Goal: Information Seeking & Learning: Learn about a topic

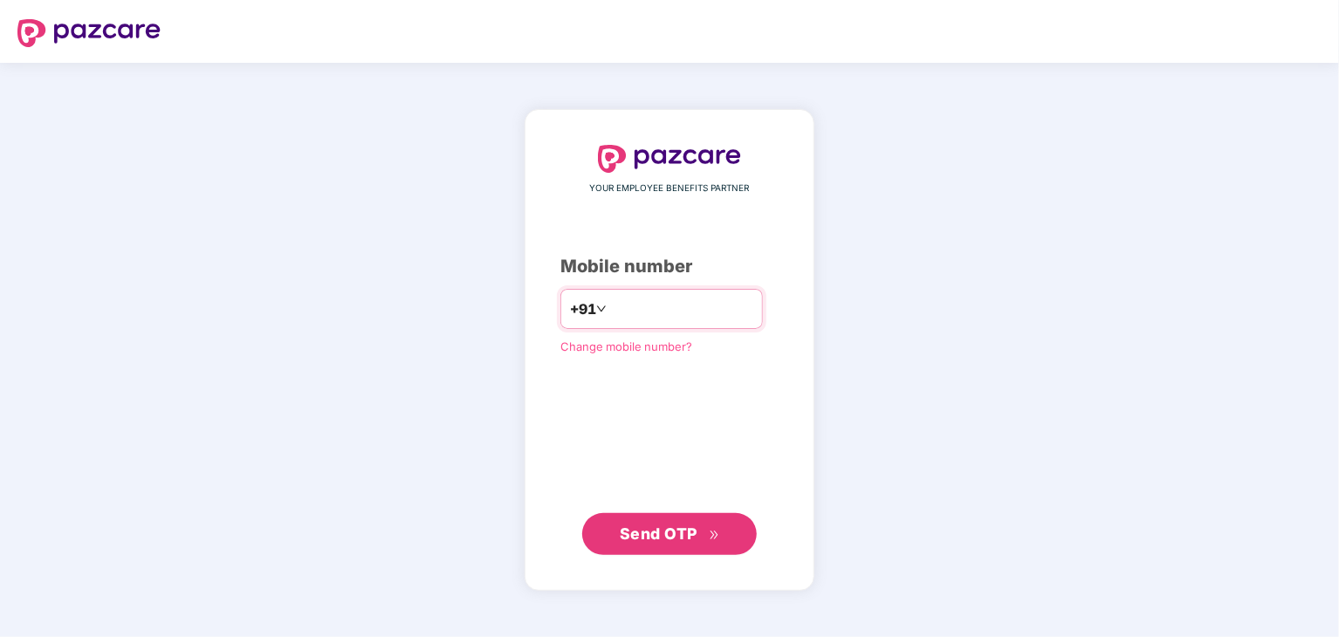
type input "**********"
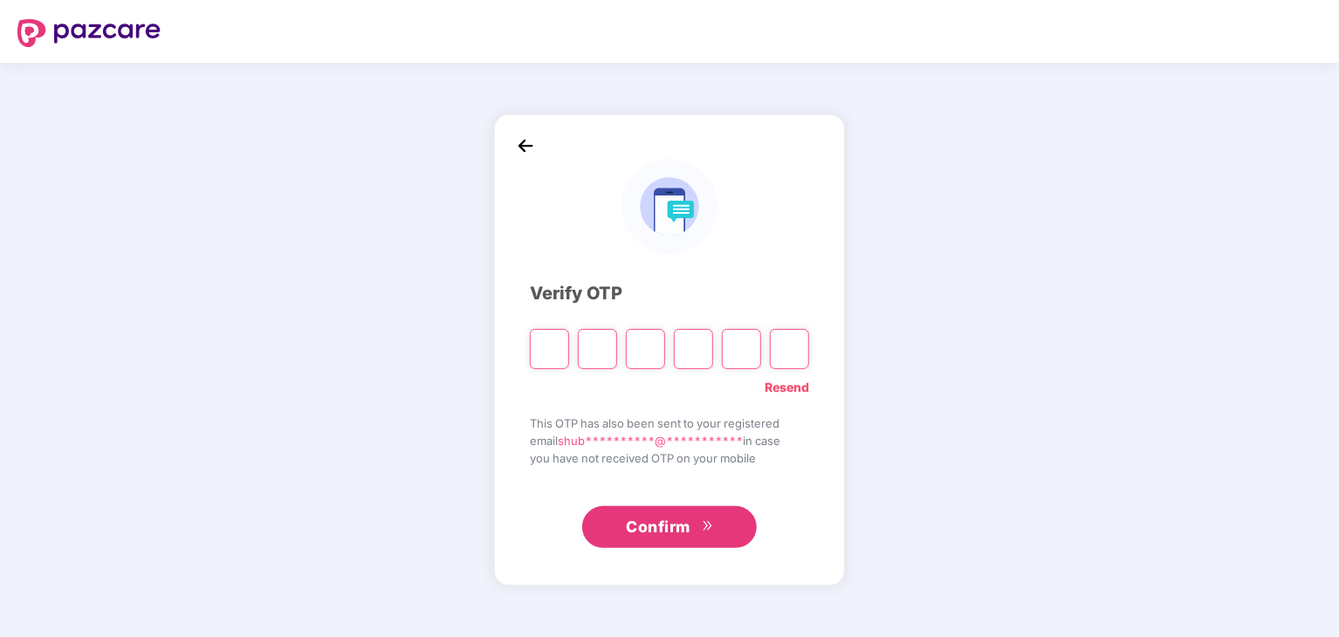
type input "*"
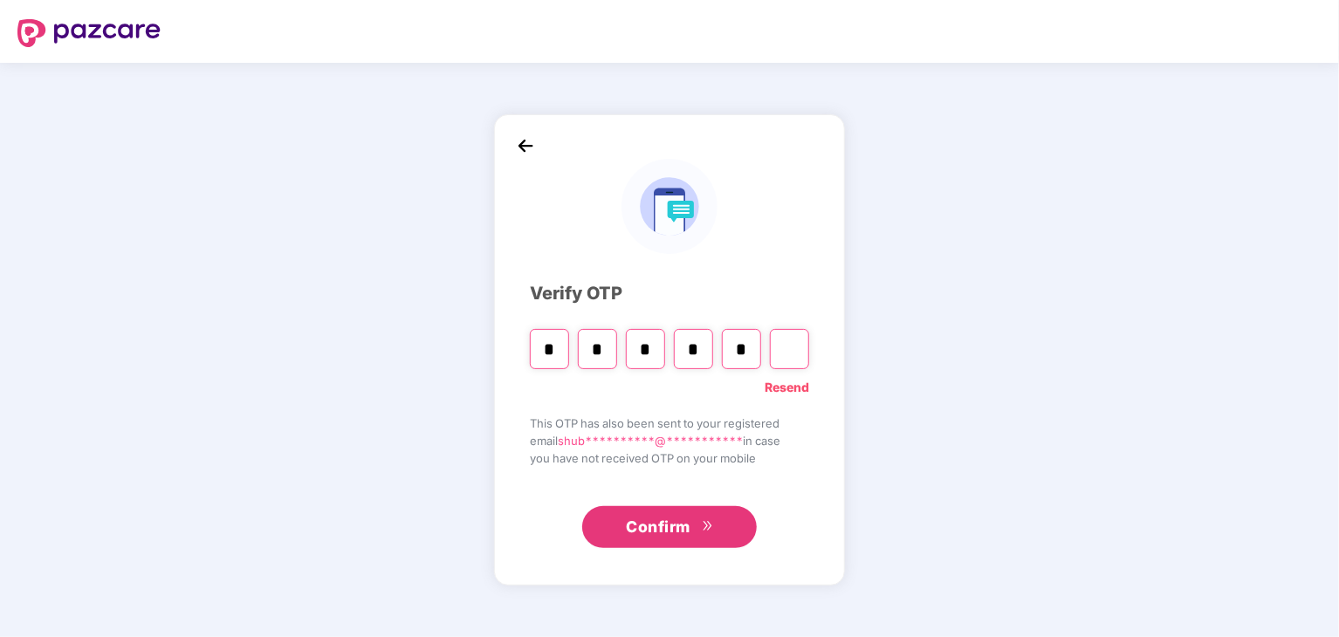
type input "*"
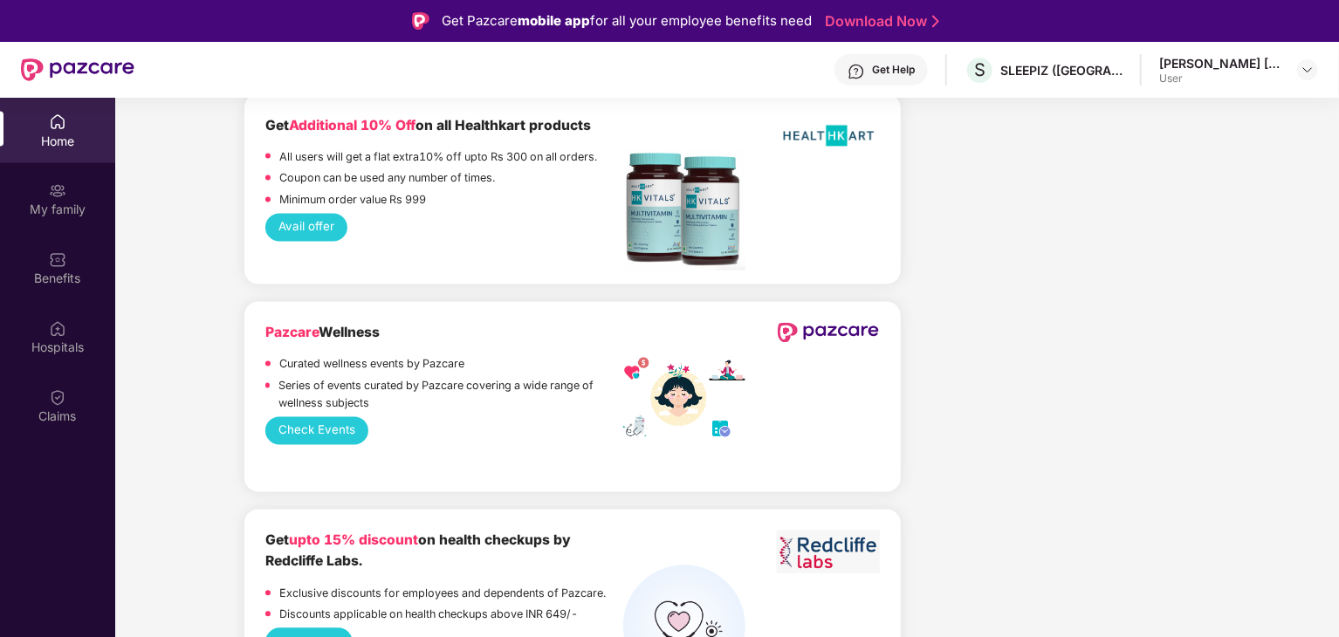
scroll to position [1571, 0]
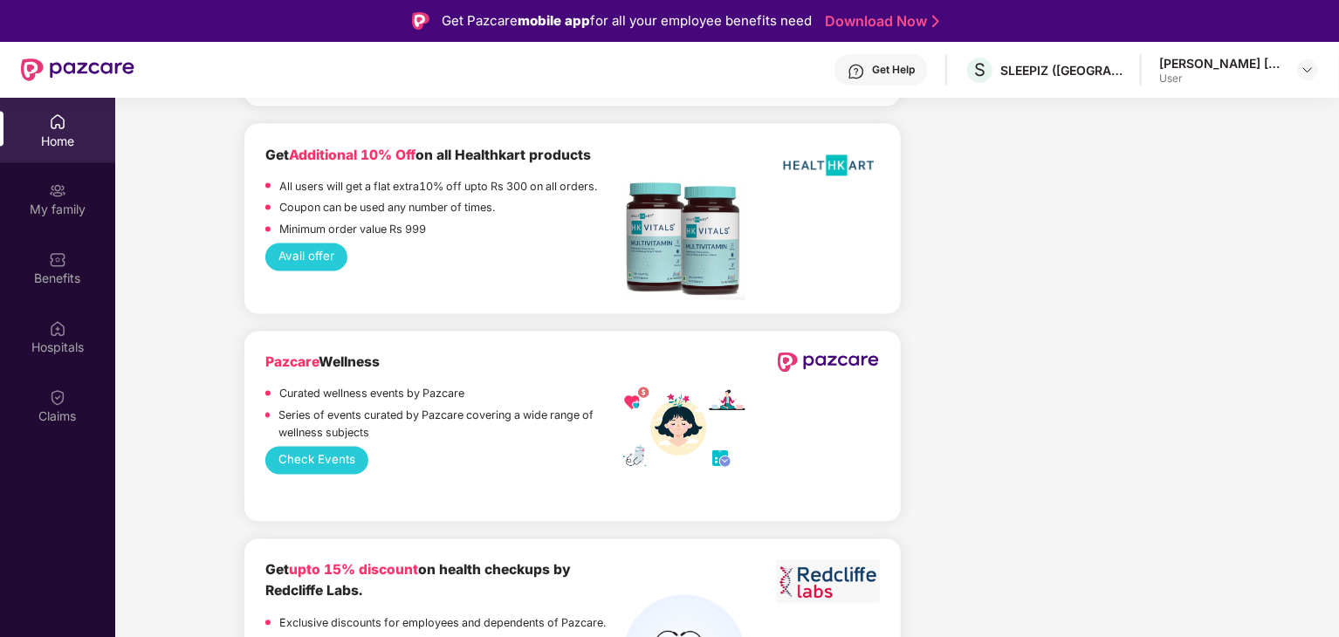
click at [410, 222] on div "Coupon can be used any number of times." at bounding box center [387, 211] width 216 height 22
click at [330, 259] on button "Avail offer" at bounding box center [306, 257] width 83 height 28
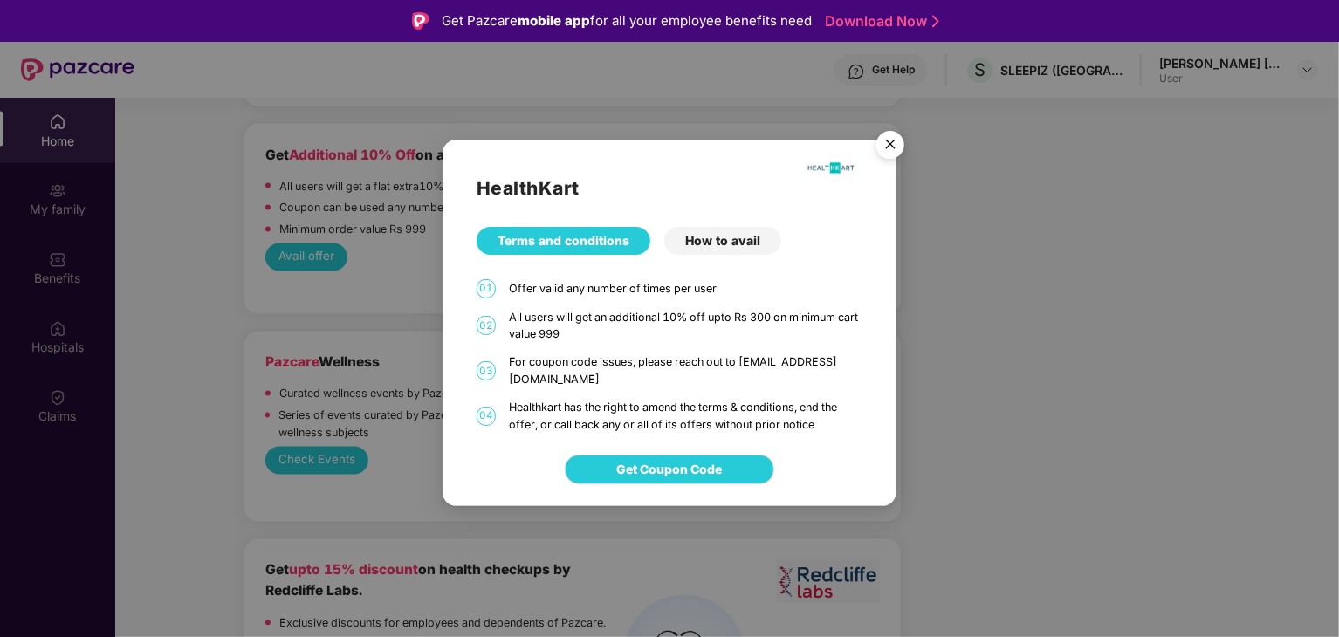
click at [695, 238] on div "How to avail" at bounding box center [722, 241] width 117 height 28
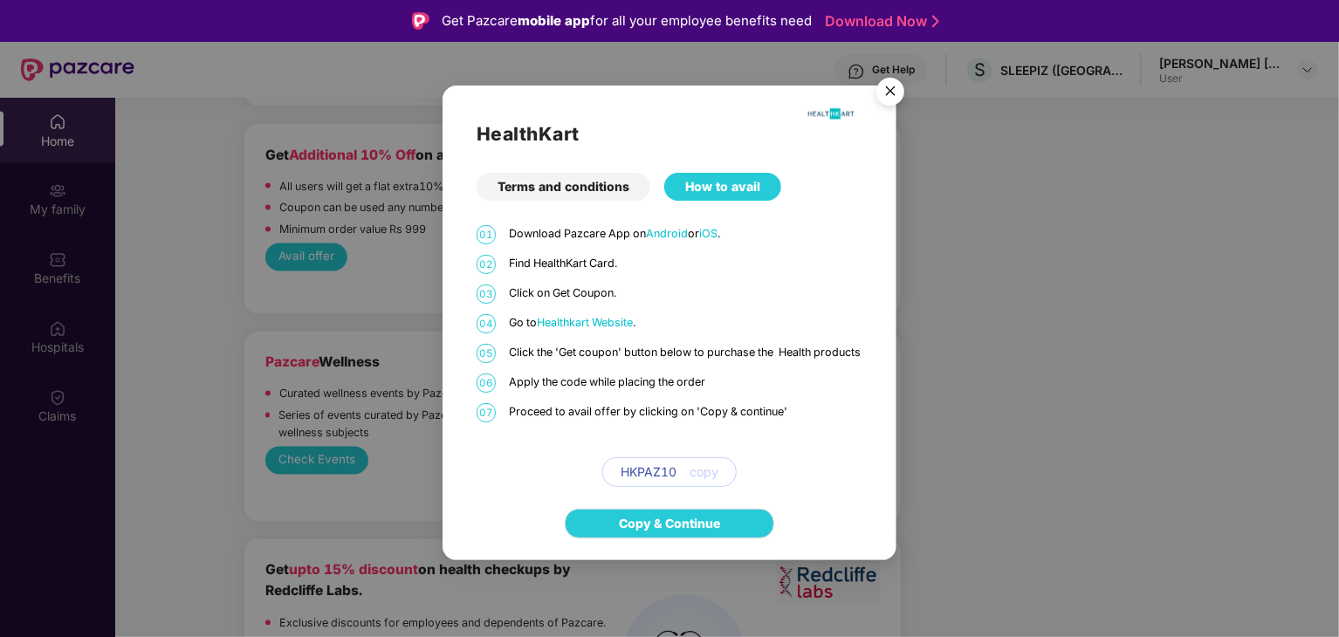
click at [895, 79] on img "Close" at bounding box center [890, 94] width 49 height 49
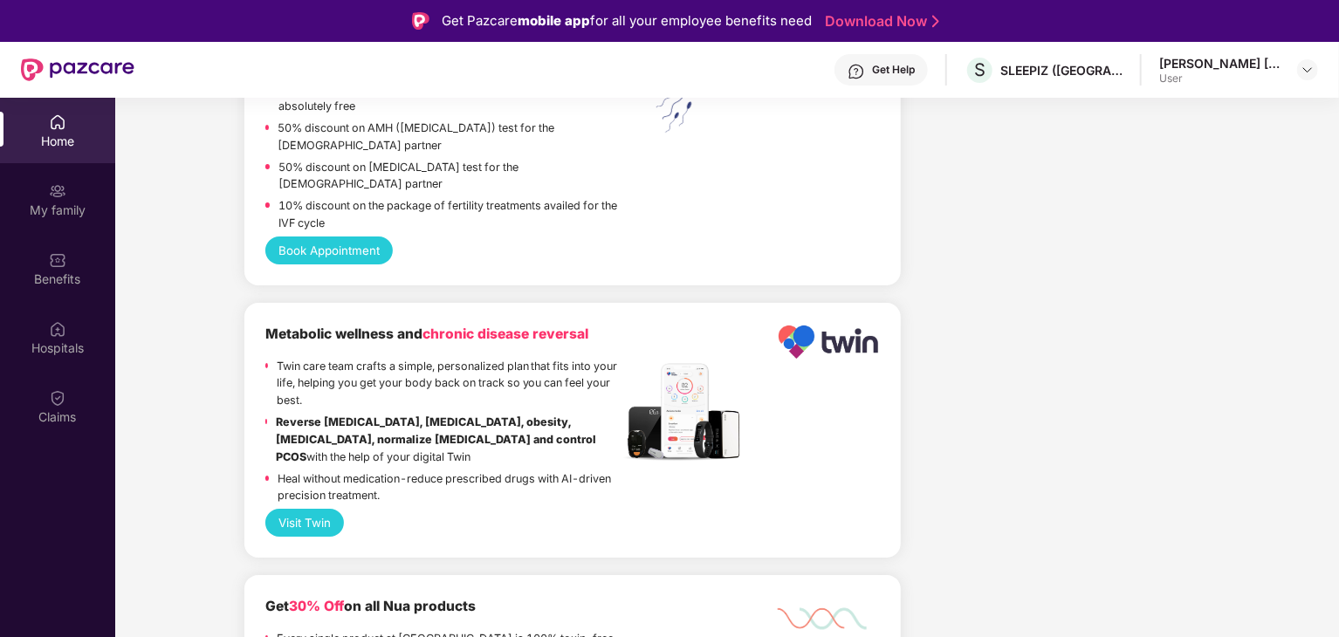
scroll to position [3316, 0]
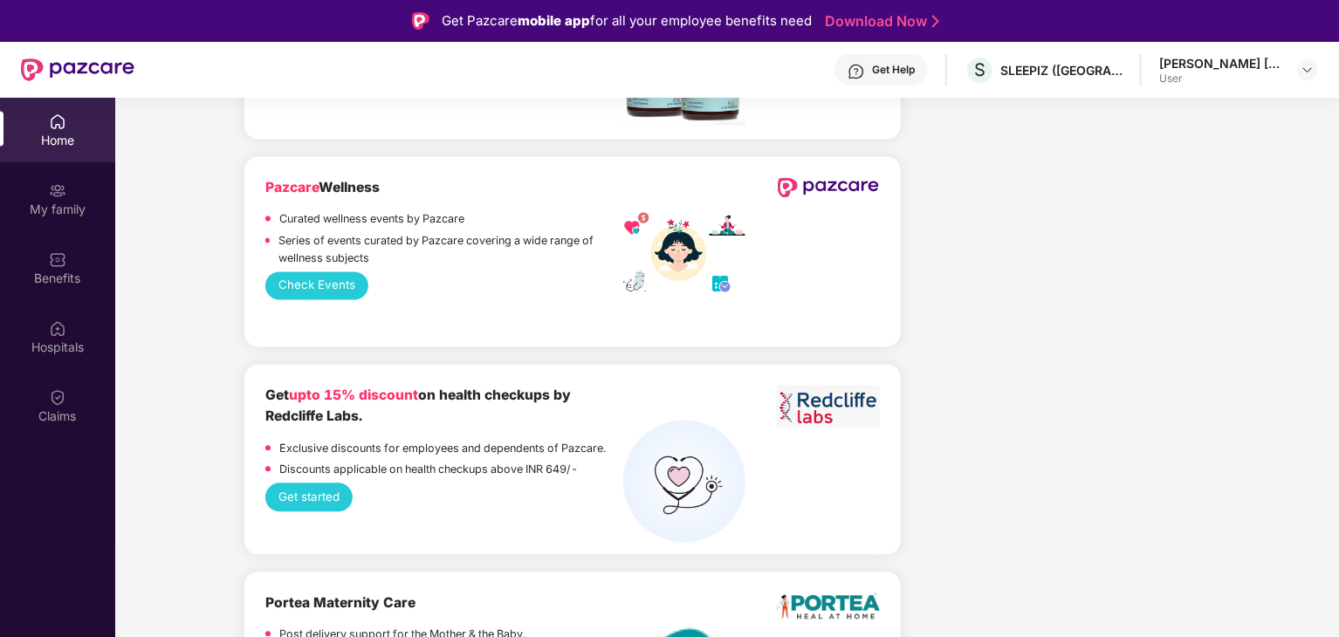
scroll to position [1309, 0]
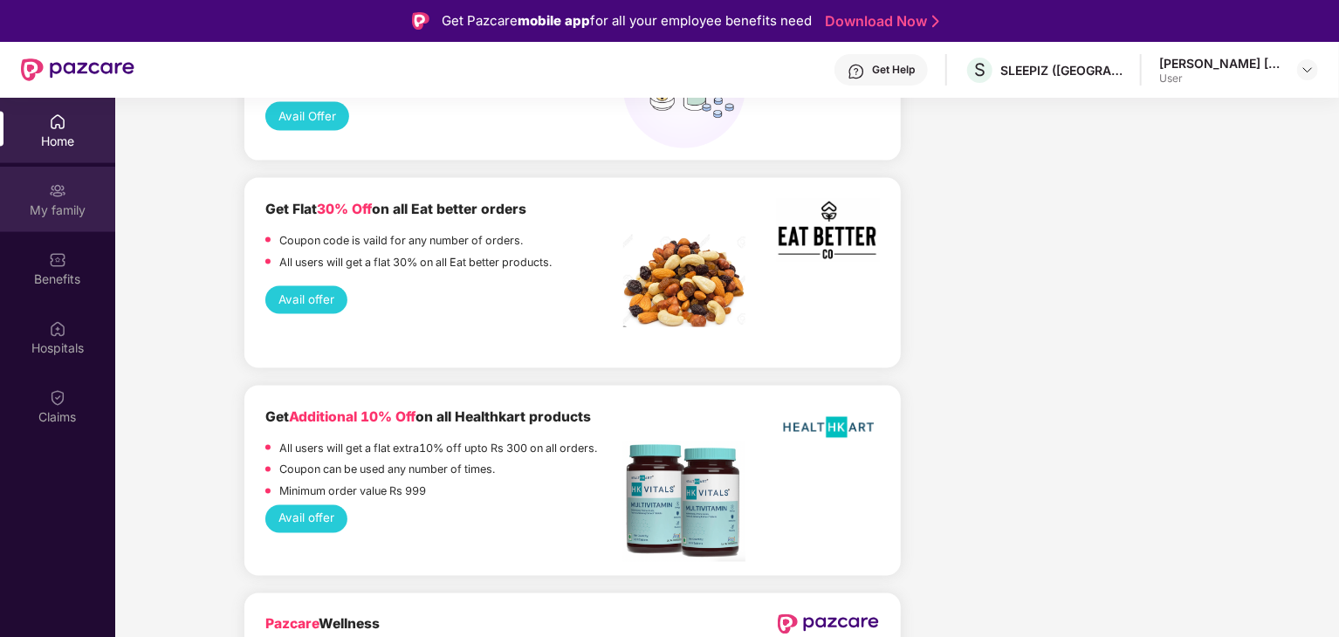
click at [86, 202] on div "My family" at bounding box center [57, 210] width 115 height 17
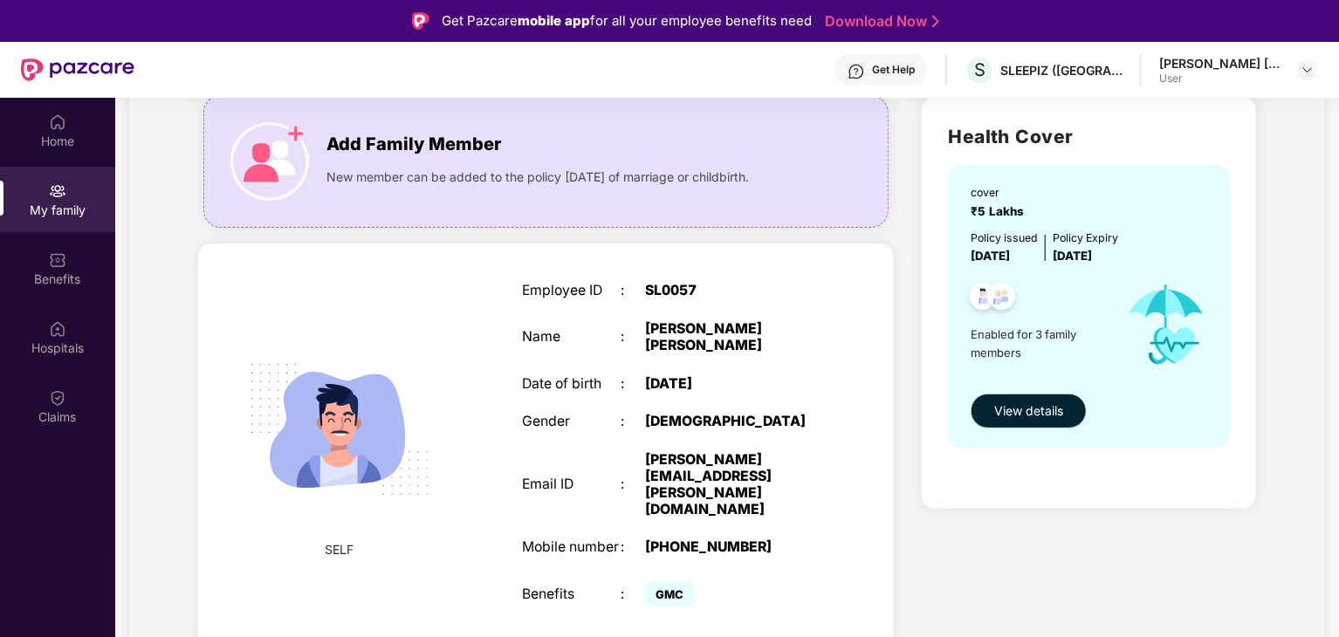
scroll to position [175, 0]
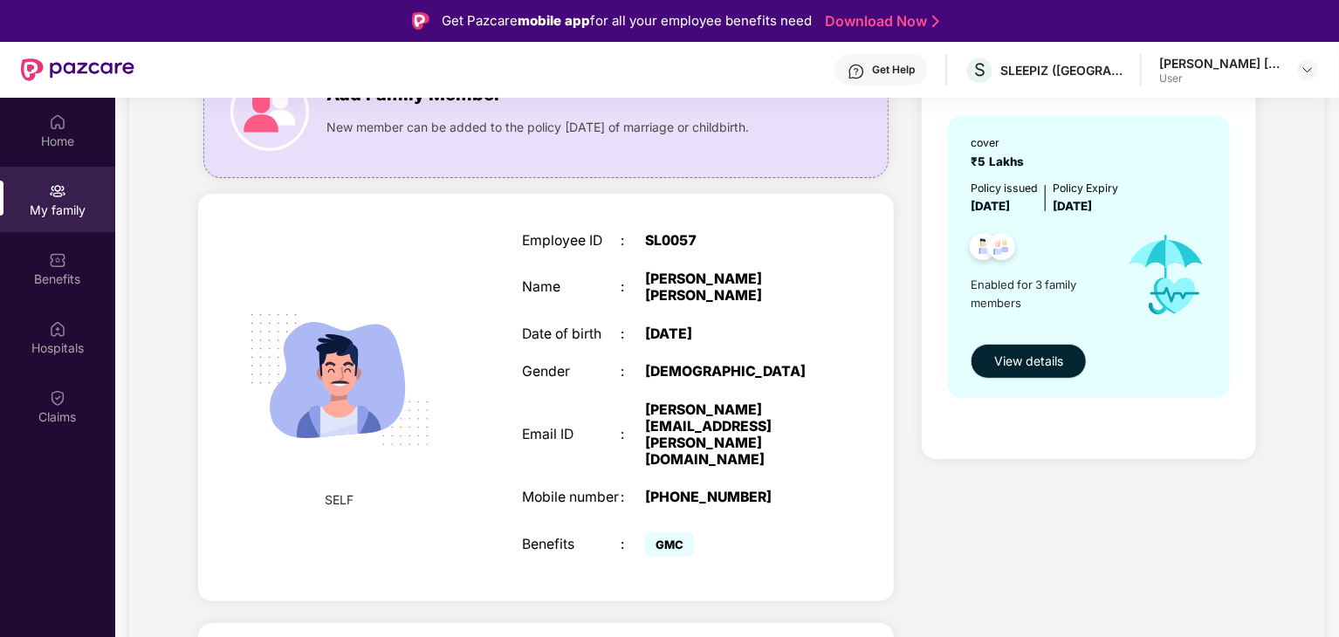
click at [1050, 360] on span "View details" at bounding box center [1028, 361] width 69 height 19
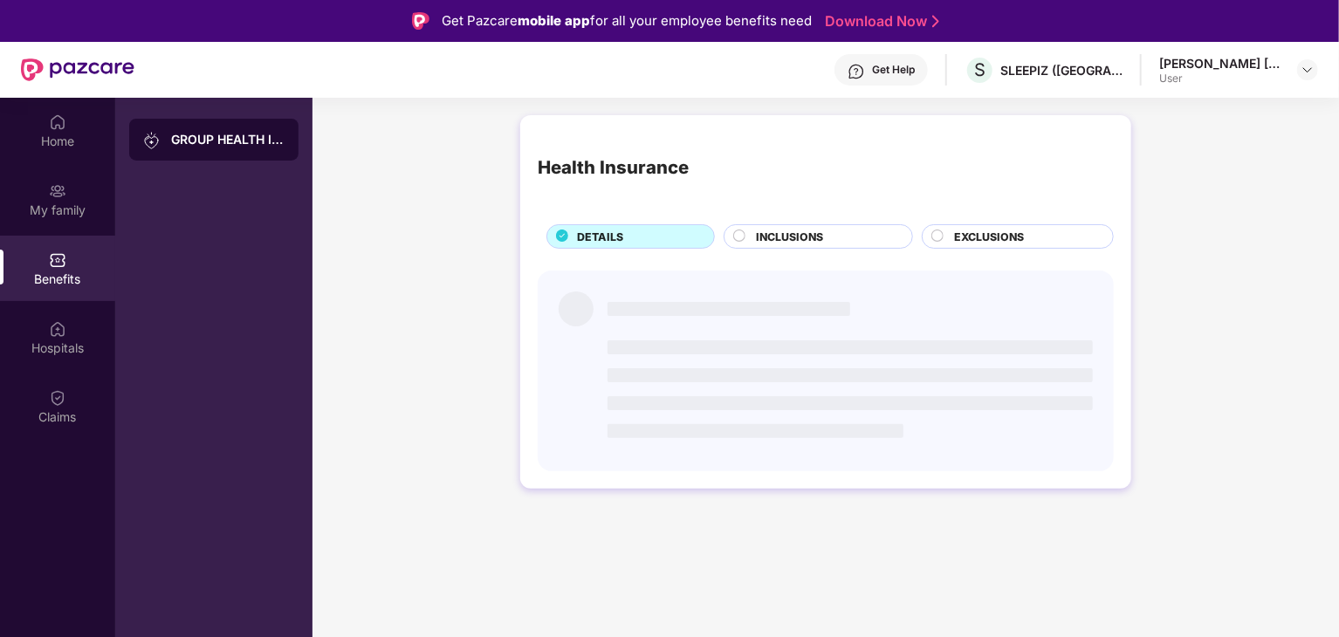
scroll to position [0, 0]
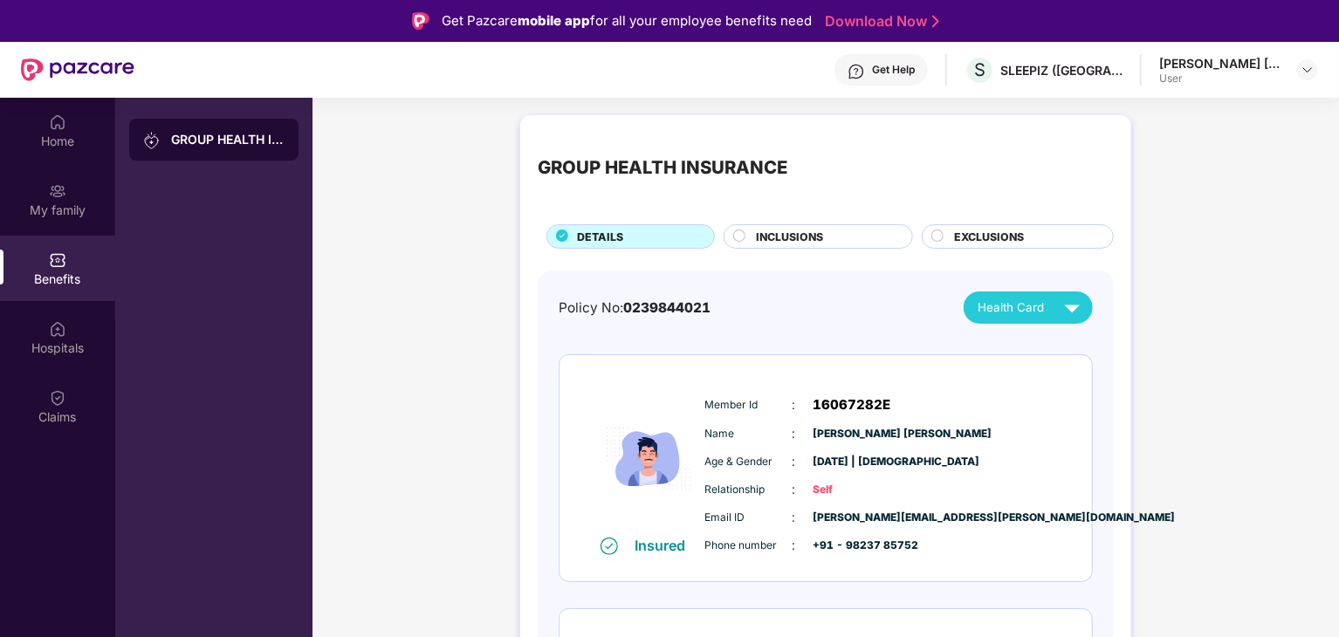
click at [768, 233] on span "INCLUSIONS" at bounding box center [789, 237] width 67 height 17
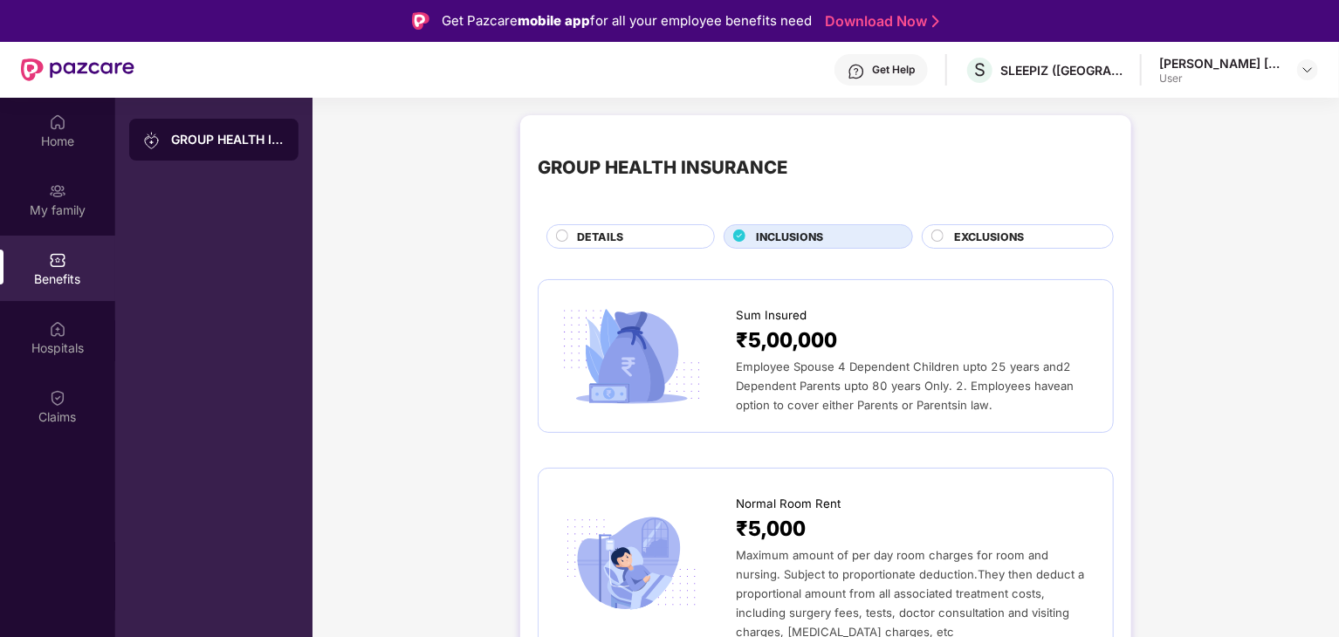
click at [974, 230] on span "EXCLUSIONS" at bounding box center [989, 237] width 70 height 17
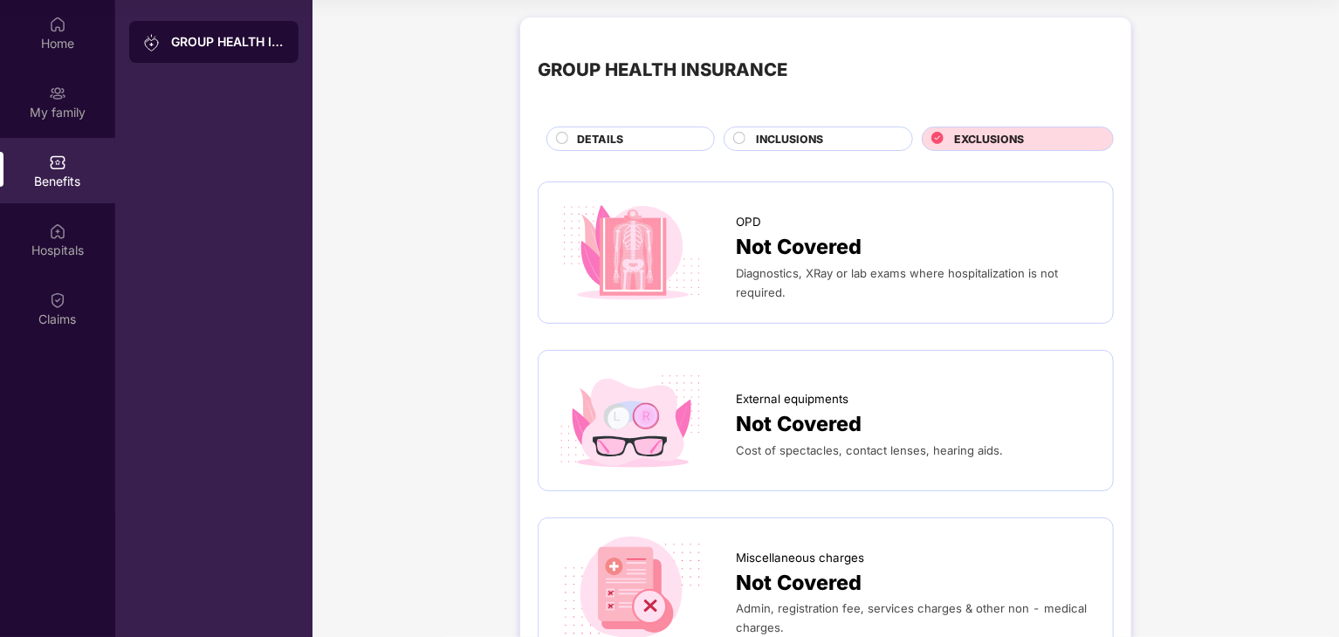
click at [792, 132] on span "INCLUSIONS" at bounding box center [789, 139] width 67 height 17
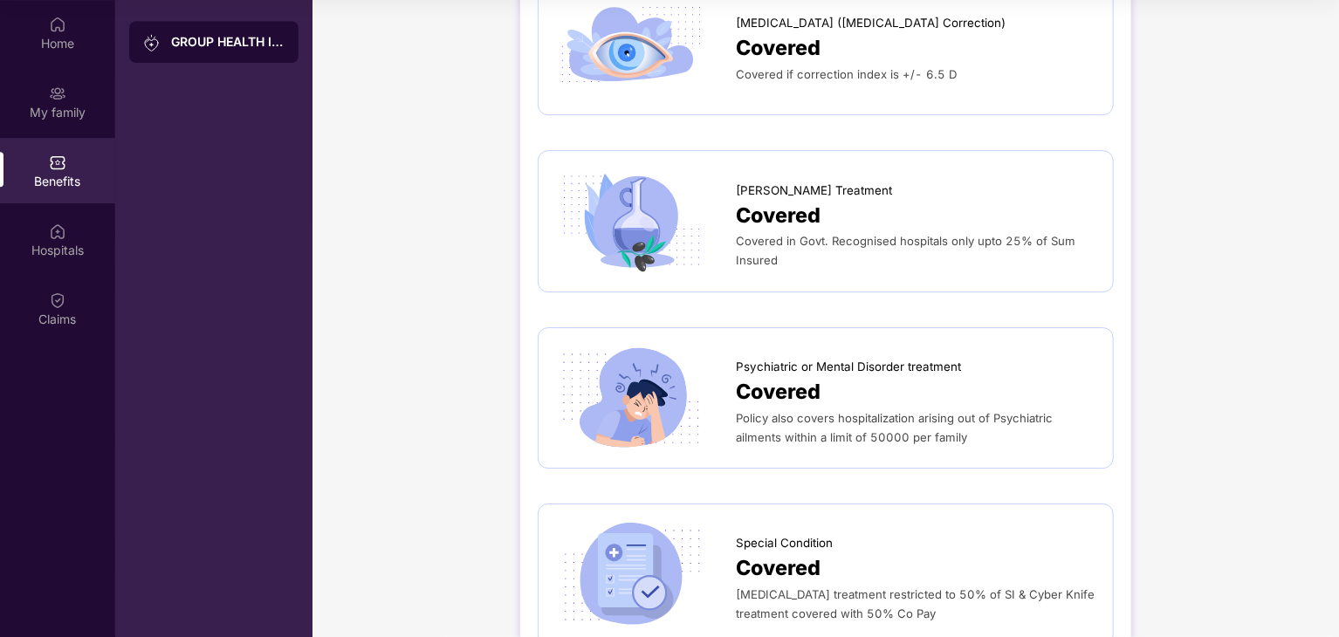
scroll to position [2705, 0]
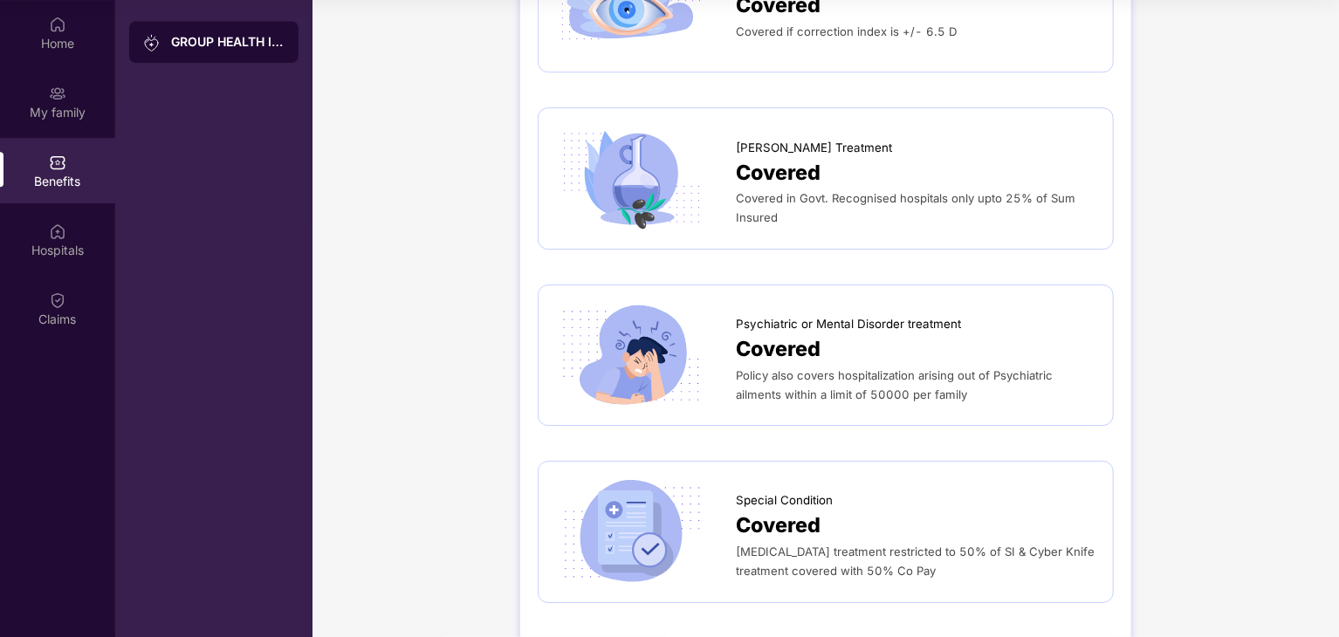
click at [894, 196] on span "Covered in Govt. Recognised hospitals only upto 25% of Sum Insured" at bounding box center [905, 207] width 339 height 33
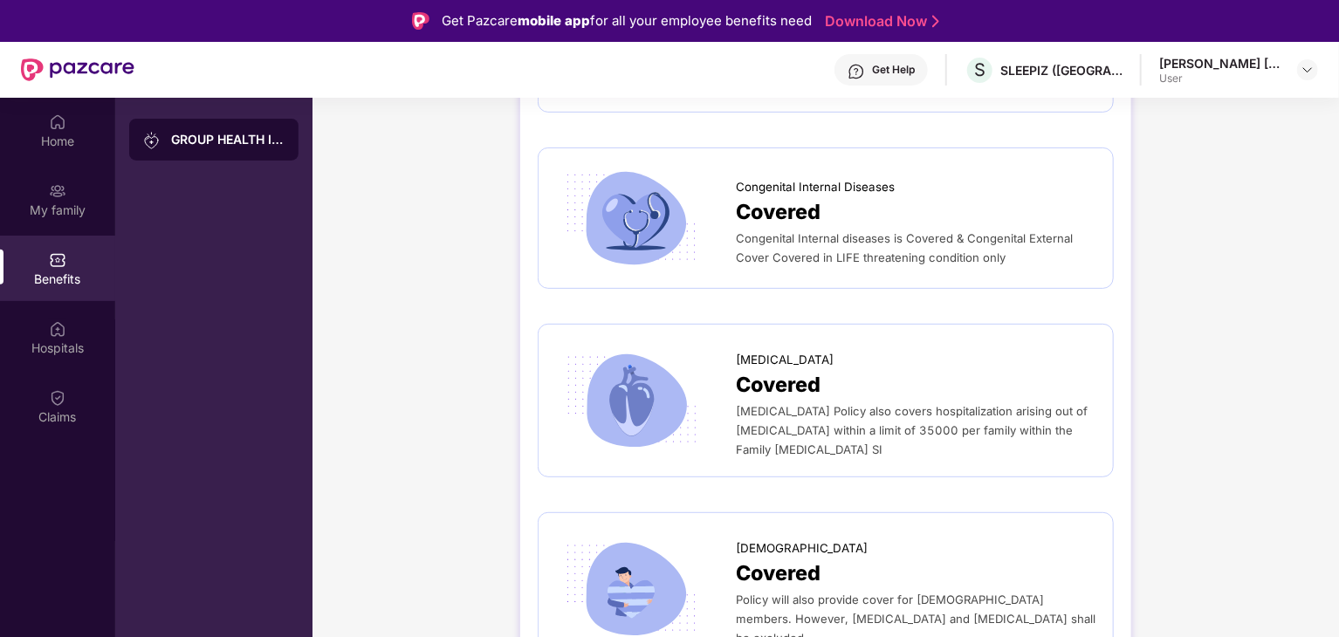
scroll to position [98, 0]
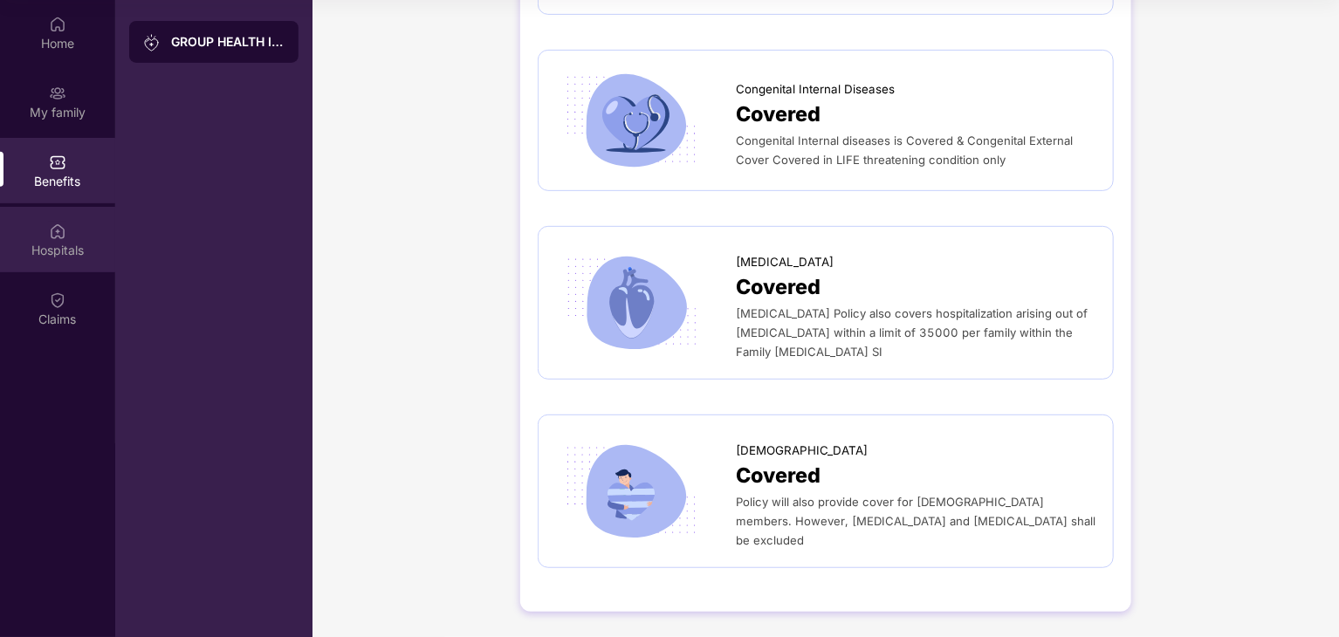
click at [80, 247] on div "Hospitals" at bounding box center [57, 250] width 115 height 17
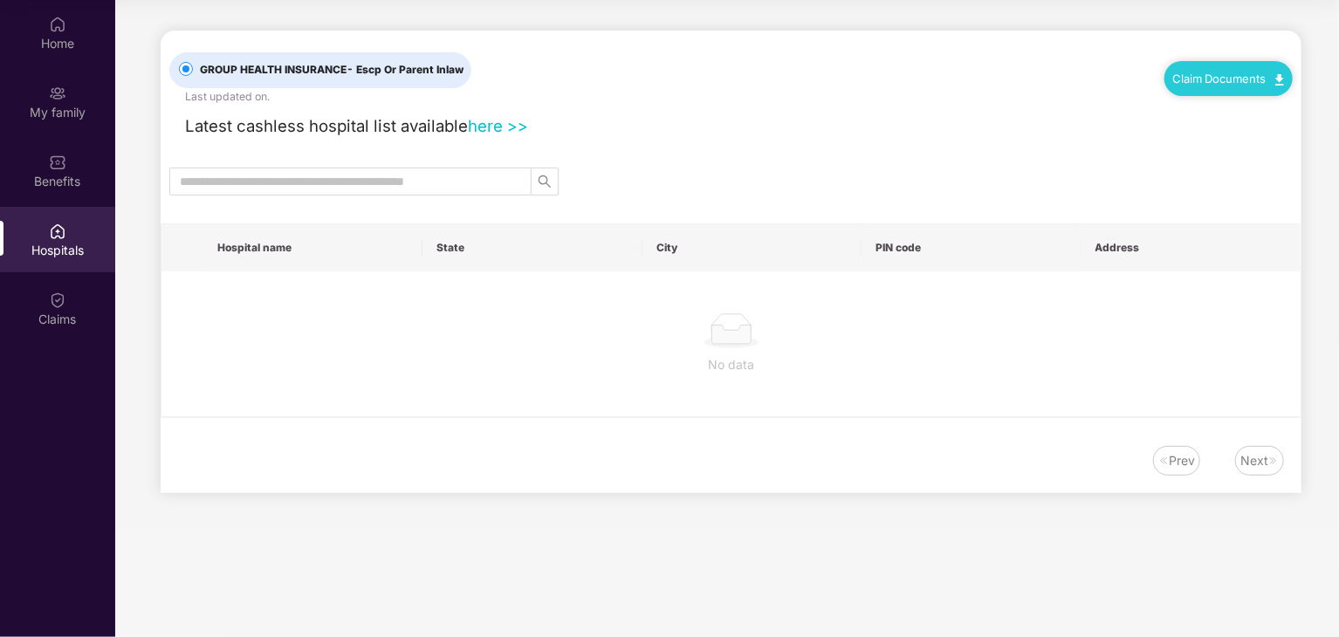
scroll to position [0, 0]
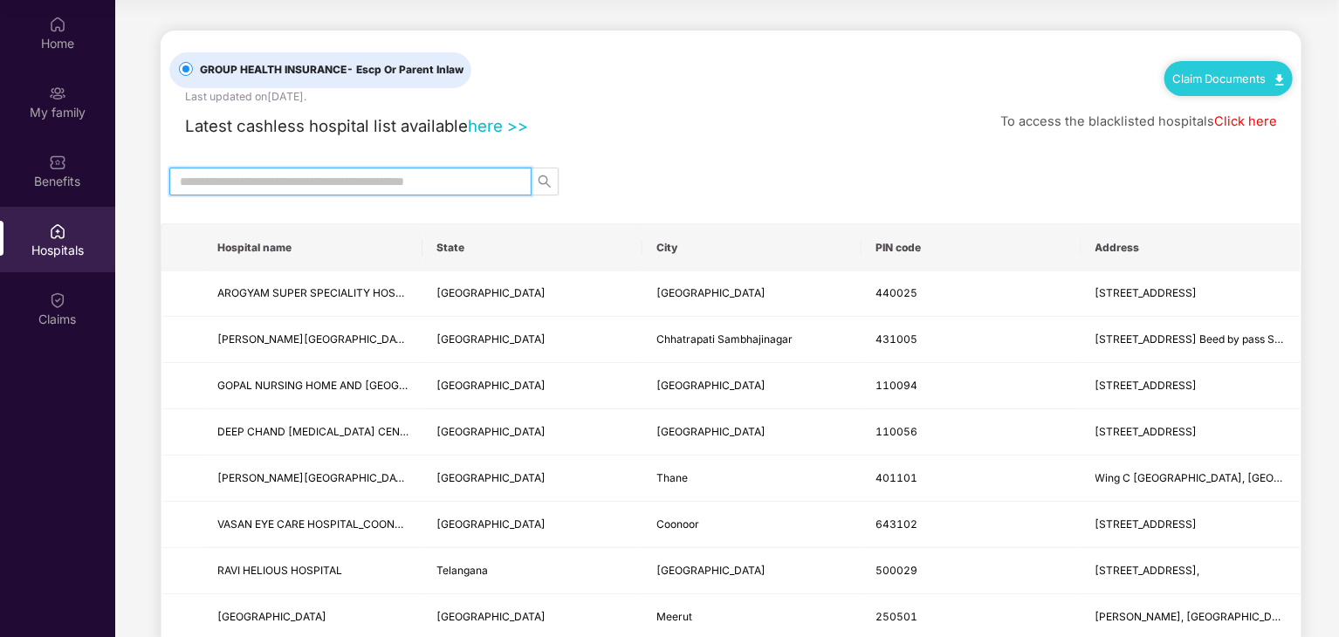
click at [335, 182] on input "text" at bounding box center [343, 181] width 327 height 19
type input "****"
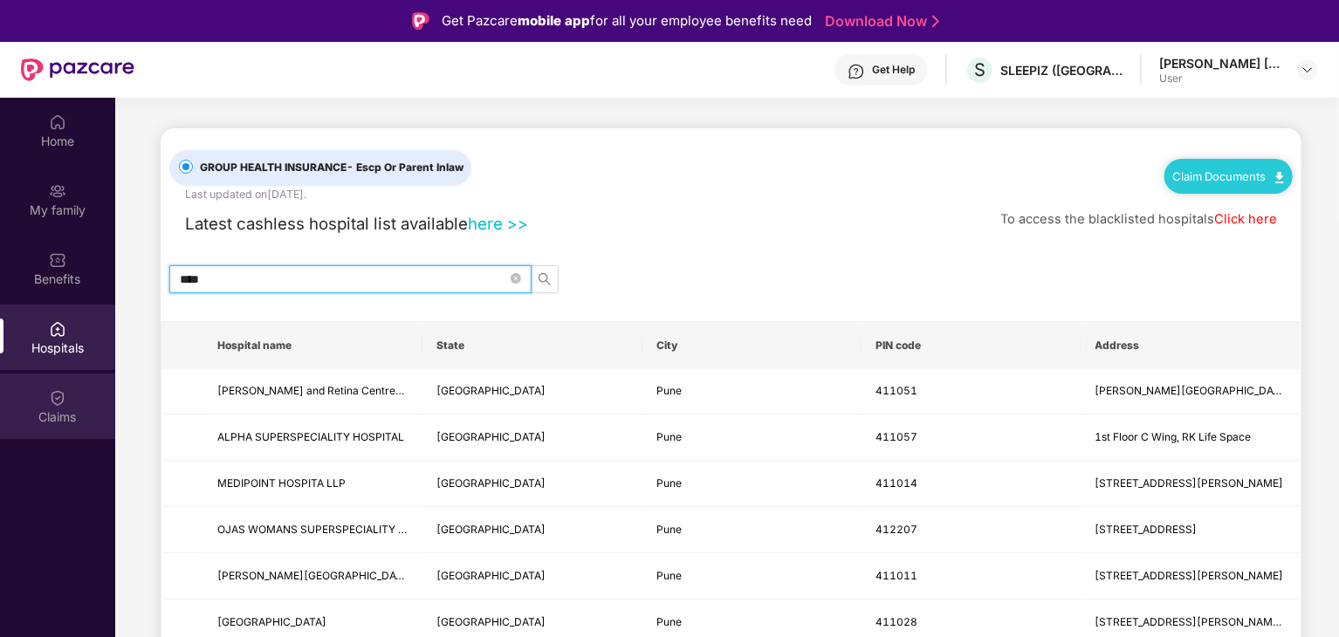
click at [52, 417] on div "Claims" at bounding box center [57, 416] width 115 height 17
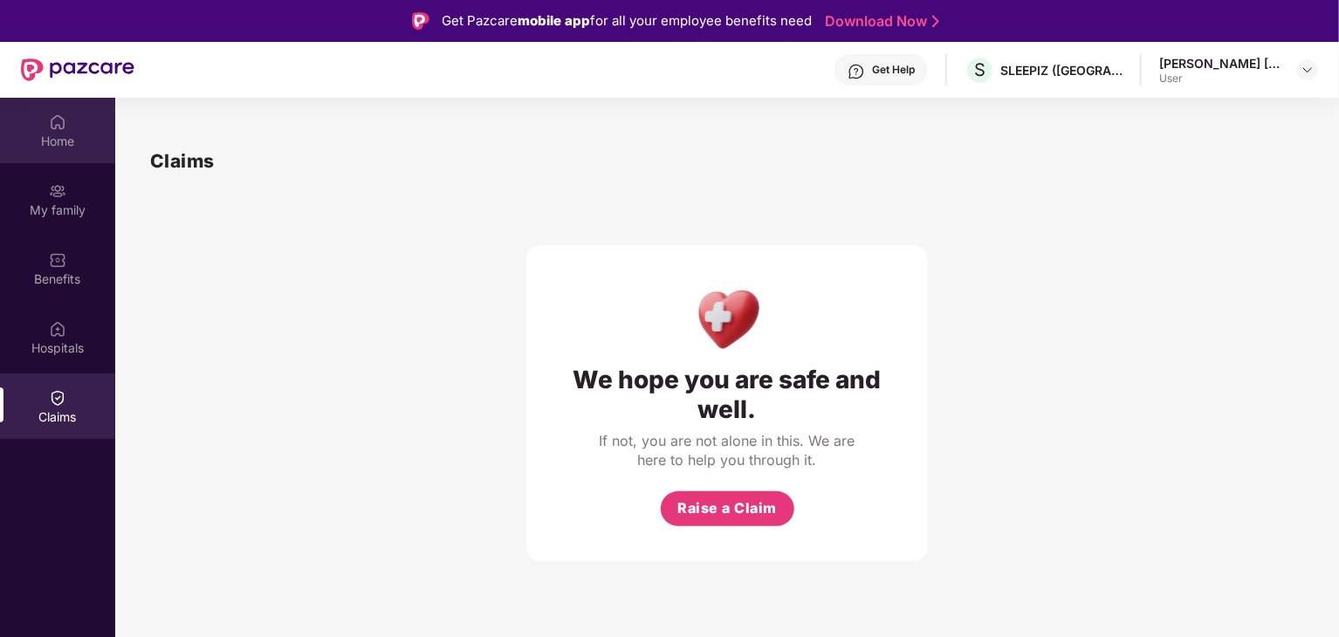
click at [89, 134] on div "Home" at bounding box center [57, 141] width 115 height 17
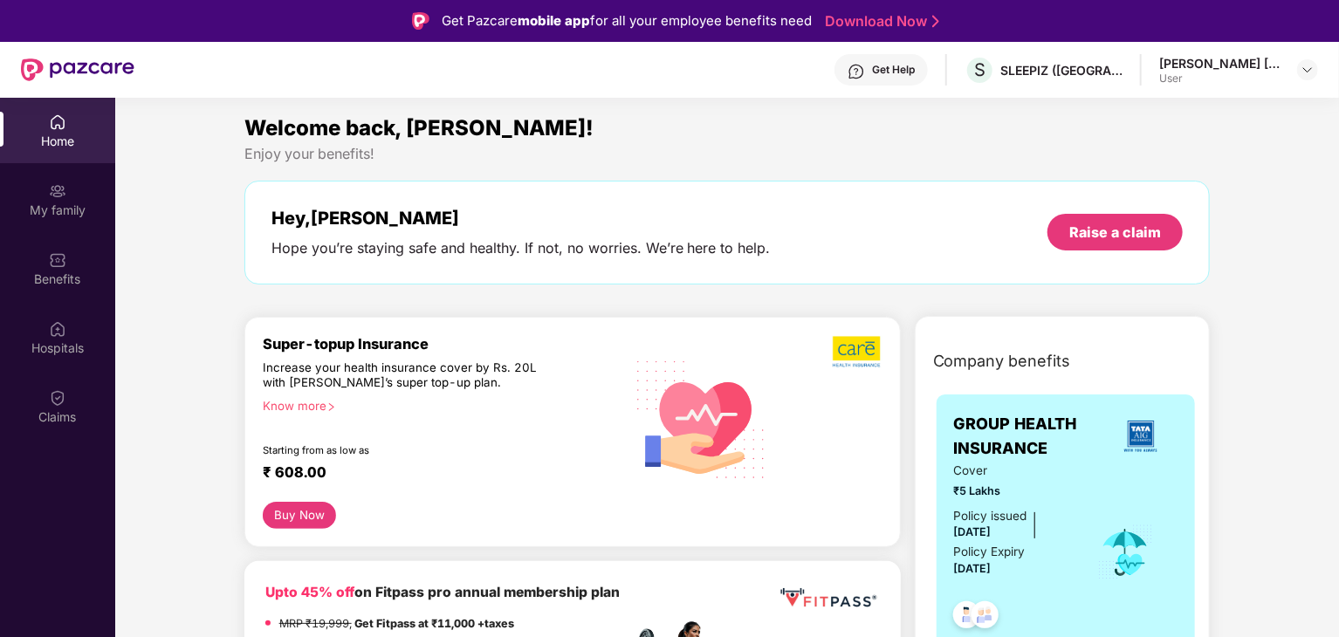
click at [81, 70] on img at bounding box center [77, 69] width 113 height 23
click at [890, 24] on link "Download Now" at bounding box center [879, 21] width 109 height 18
